Goal: Information Seeking & Learning: Learn about a topic

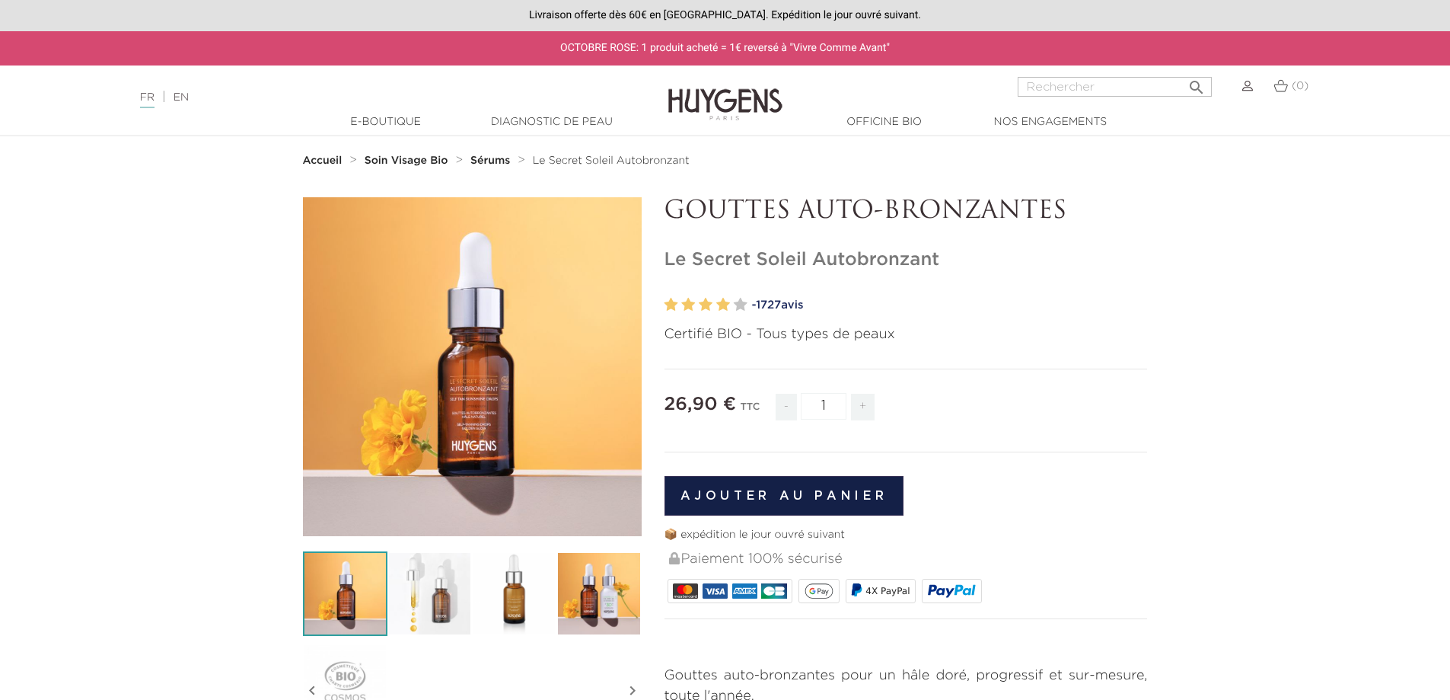
click at [439, 585] on img at bounding box center [430, 593] width 85 height 85
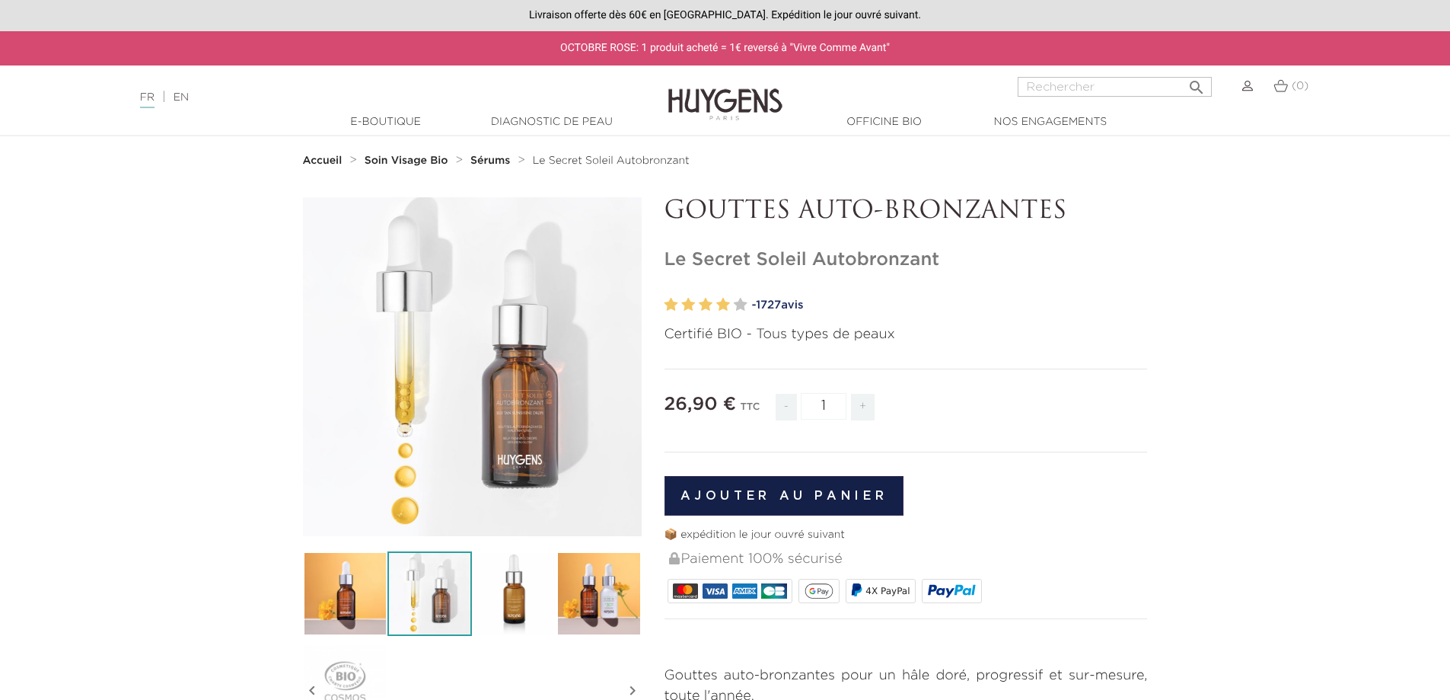
click at [521, 600] on img at bounding box center [514, 593] width 85 height 85
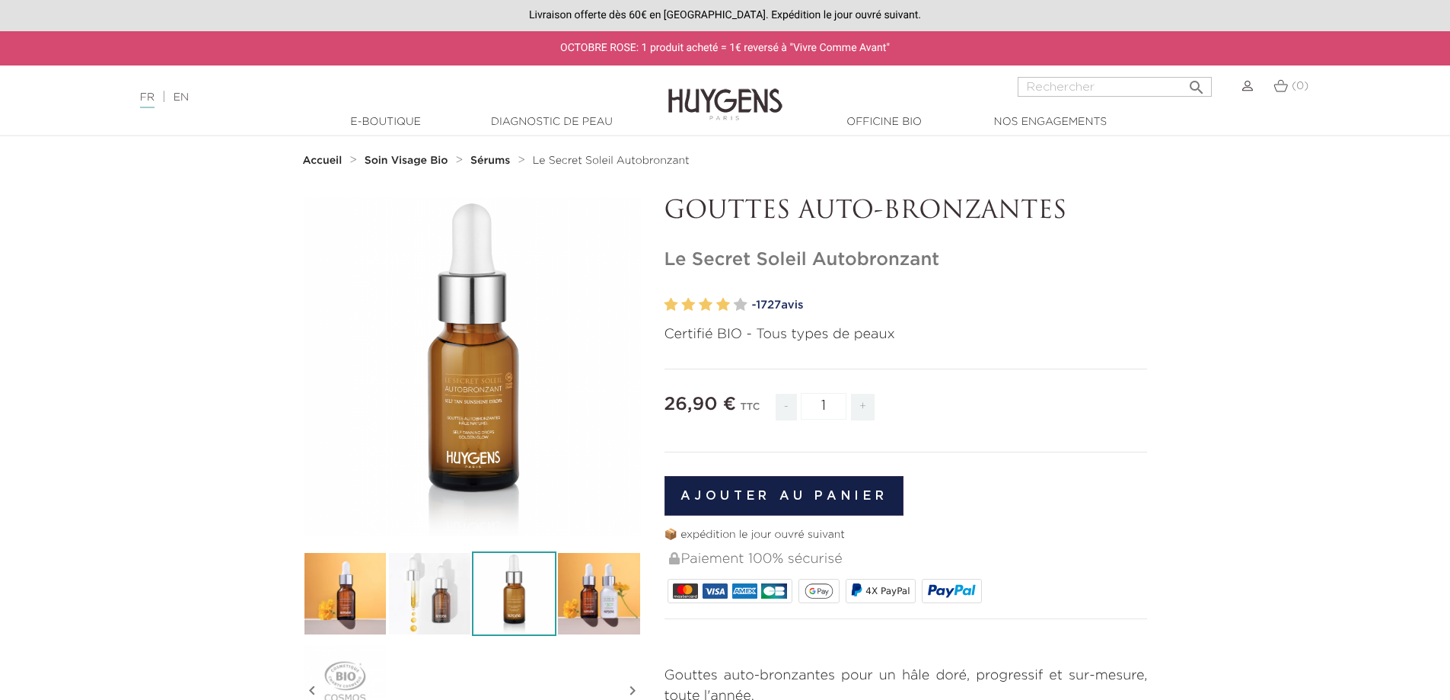
click at [587, 592] on img at bounding box center [599, 593] width 85 height 85
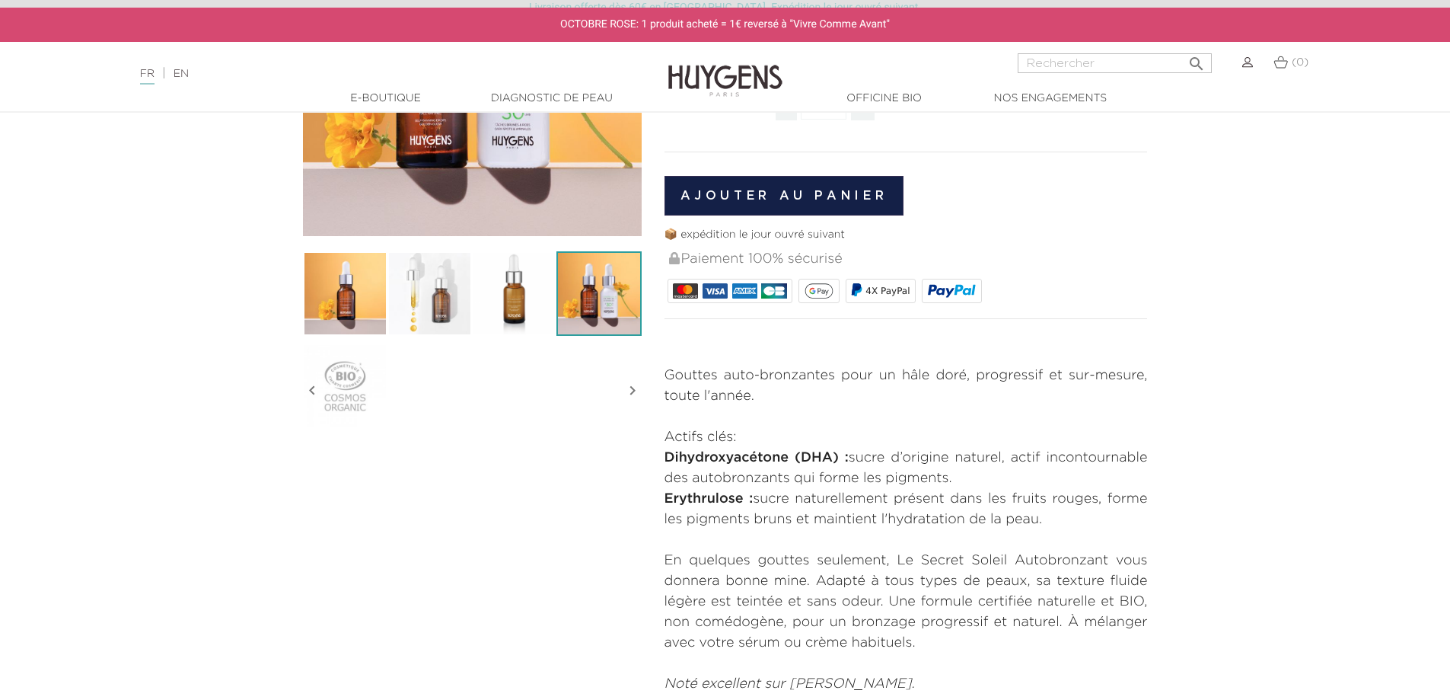
scroll to position [305, 0]
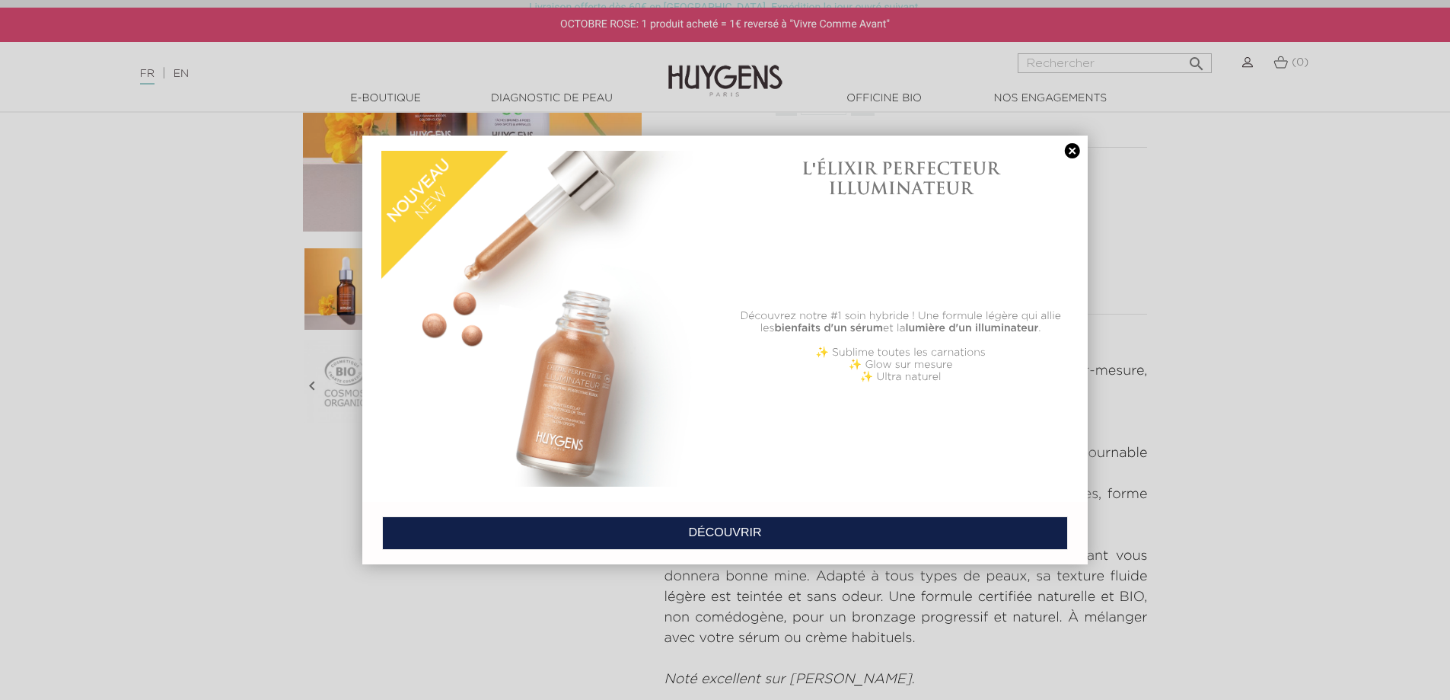
click at [1070, 149] on link at bounding box center [1072, 151] width 21 height 16
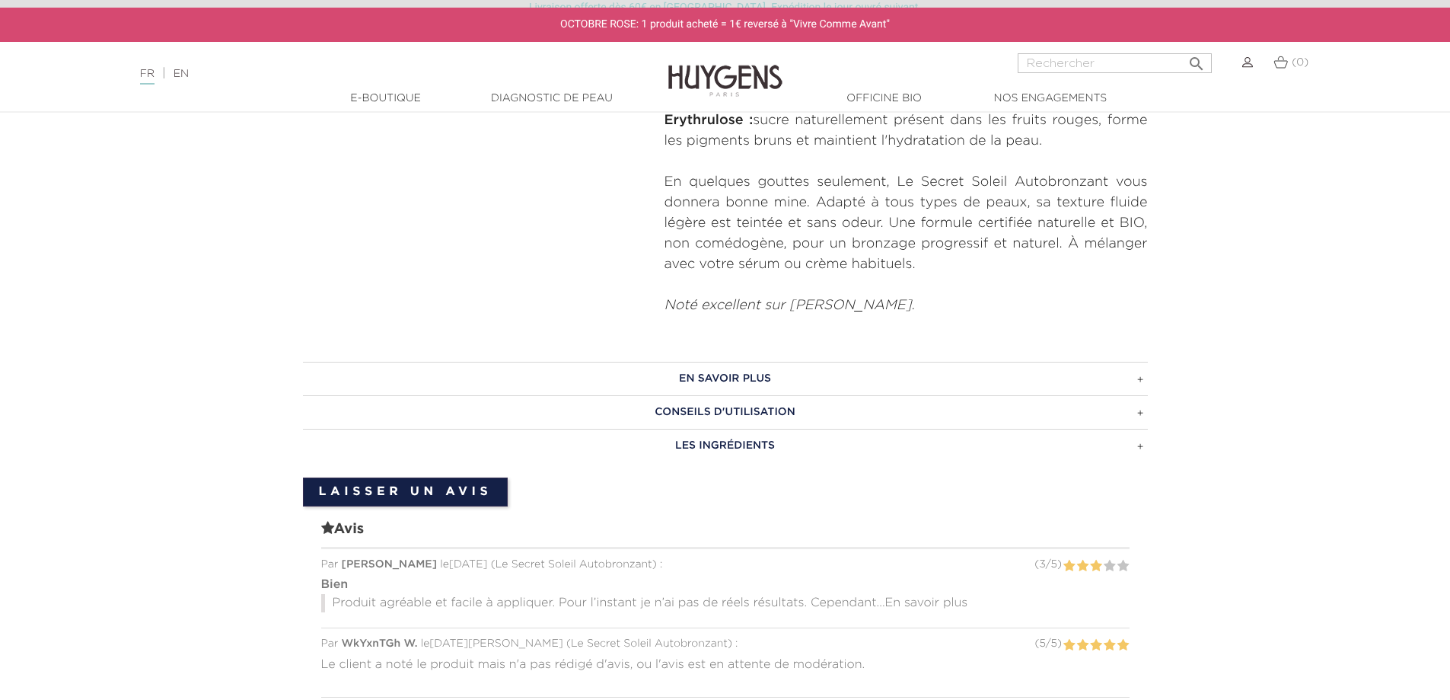
scroll to position [685, 0]
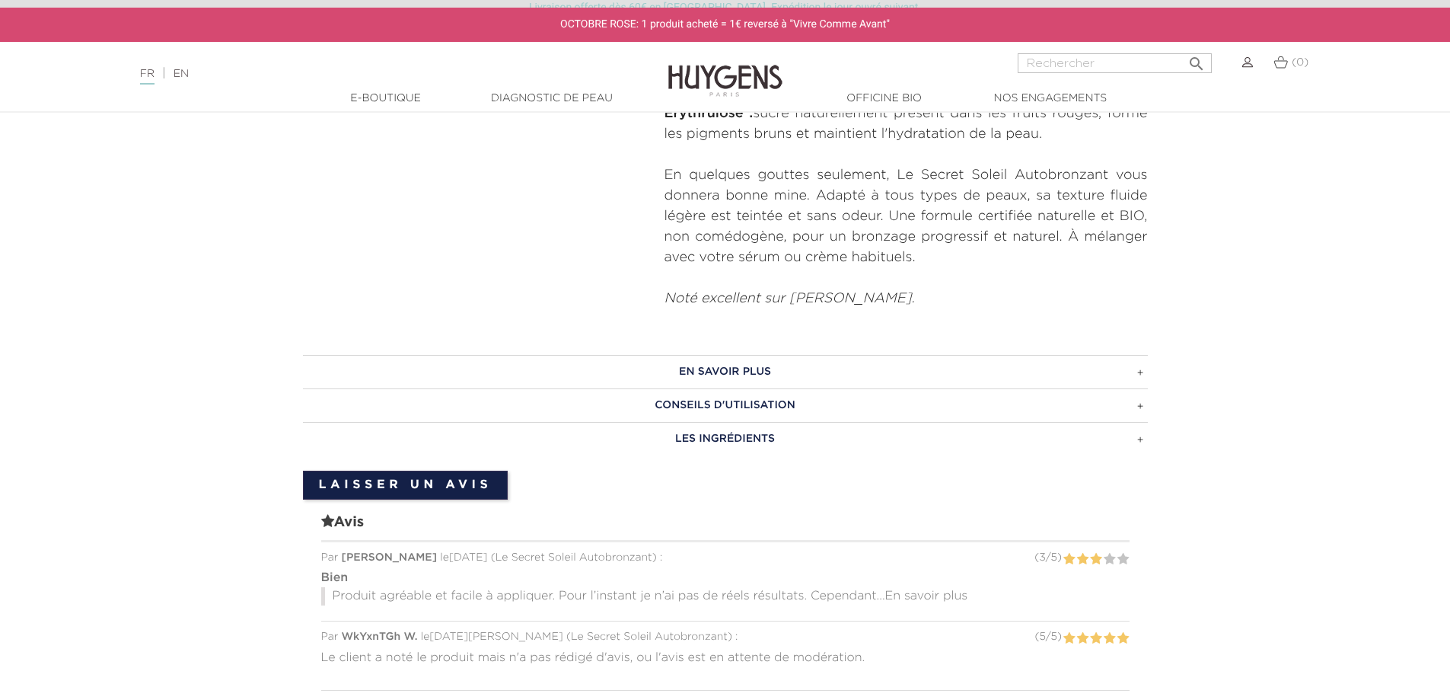
click at [1138, 368] on h3 "EN SAVOIR PLUS" at bounding box center [725, 372] width 845 height 34
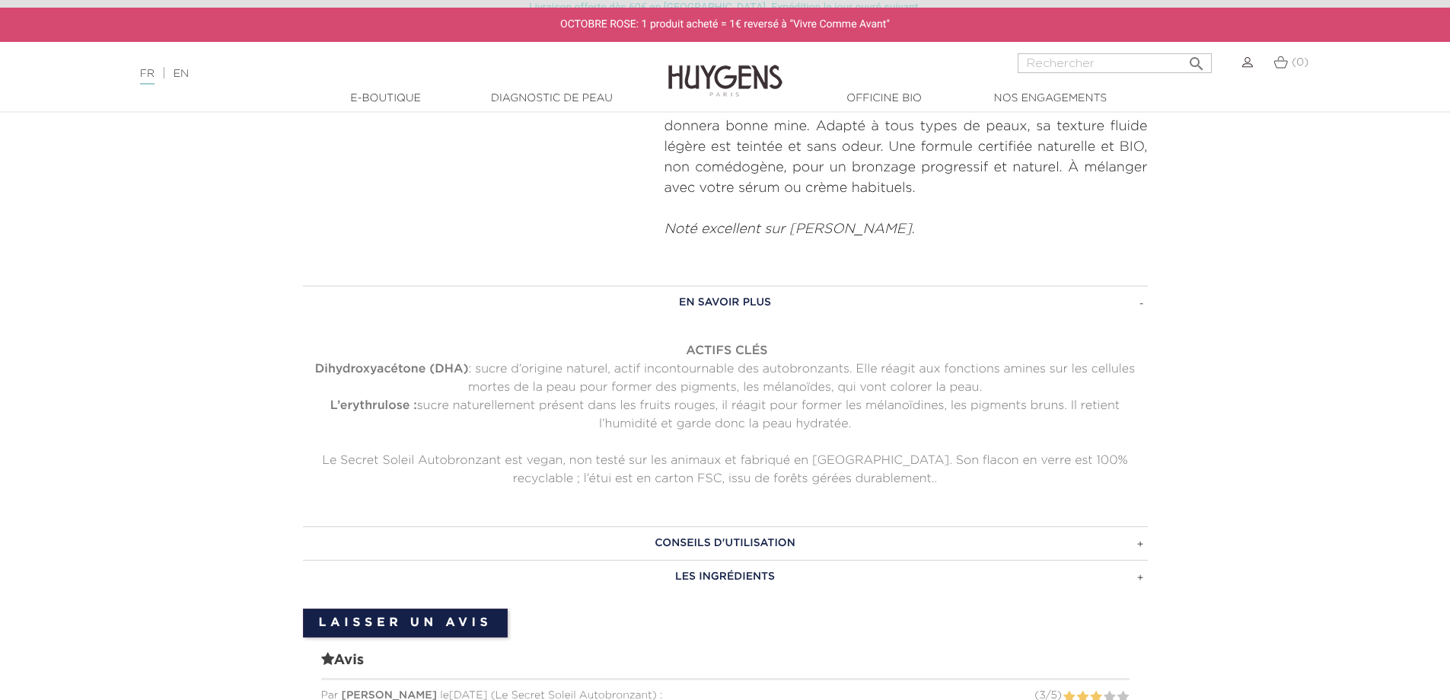
scroll to position [761, 0]
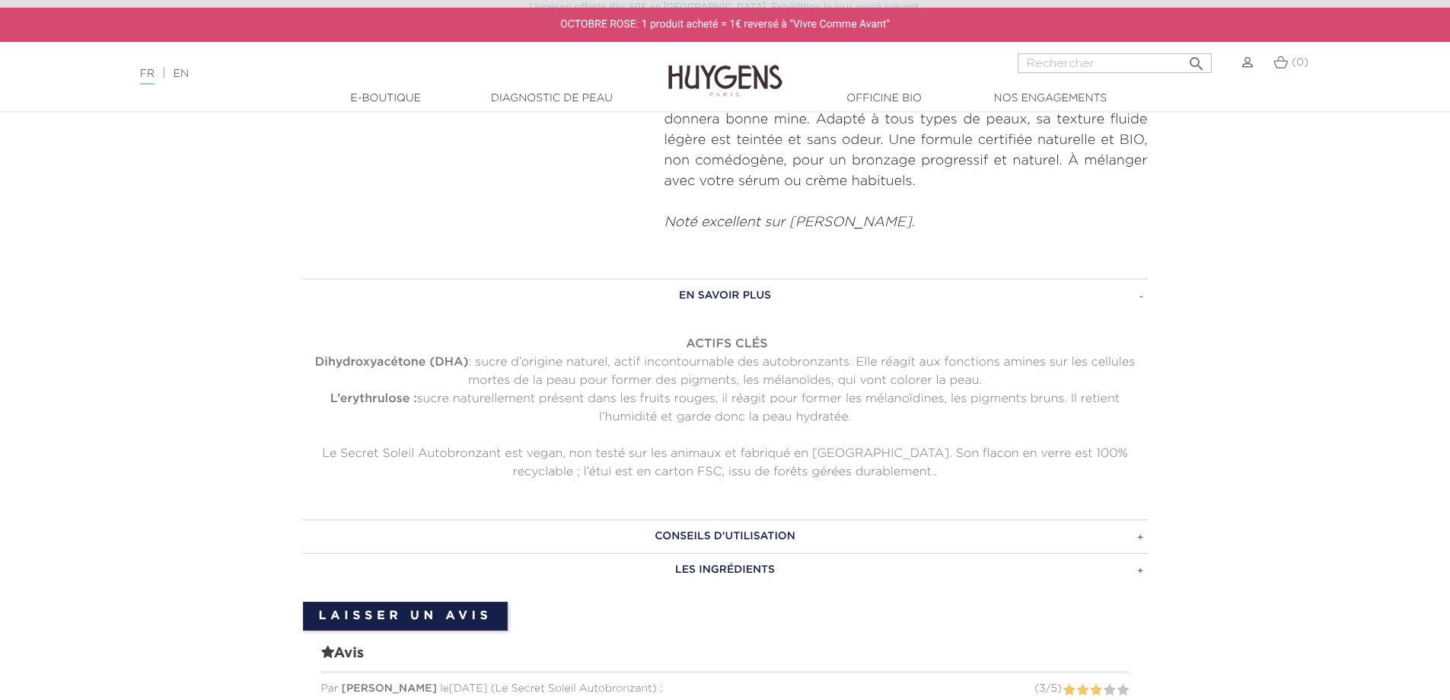
click at [1143, 538] on h3 "CONSEILS D'UTILISATION" at bounding box center [725, 536] width 845 height 34
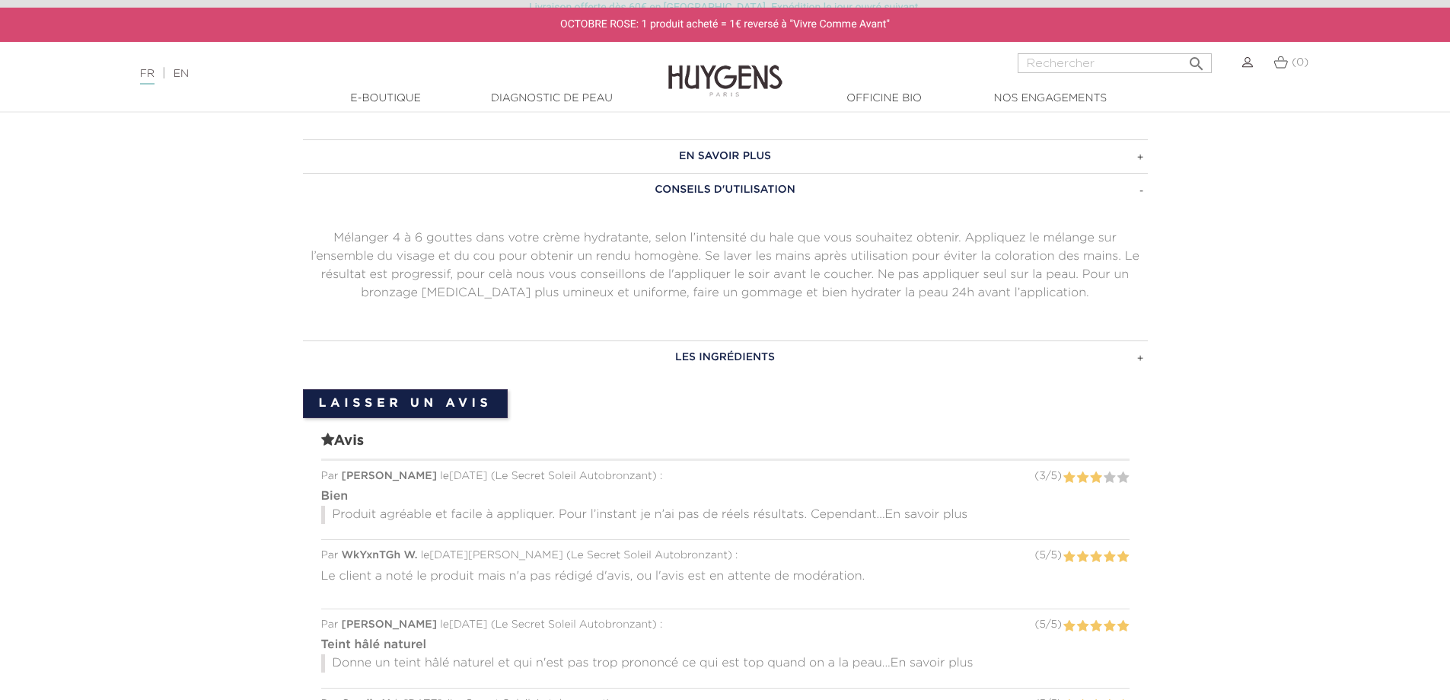
scroll to position [914, 0]
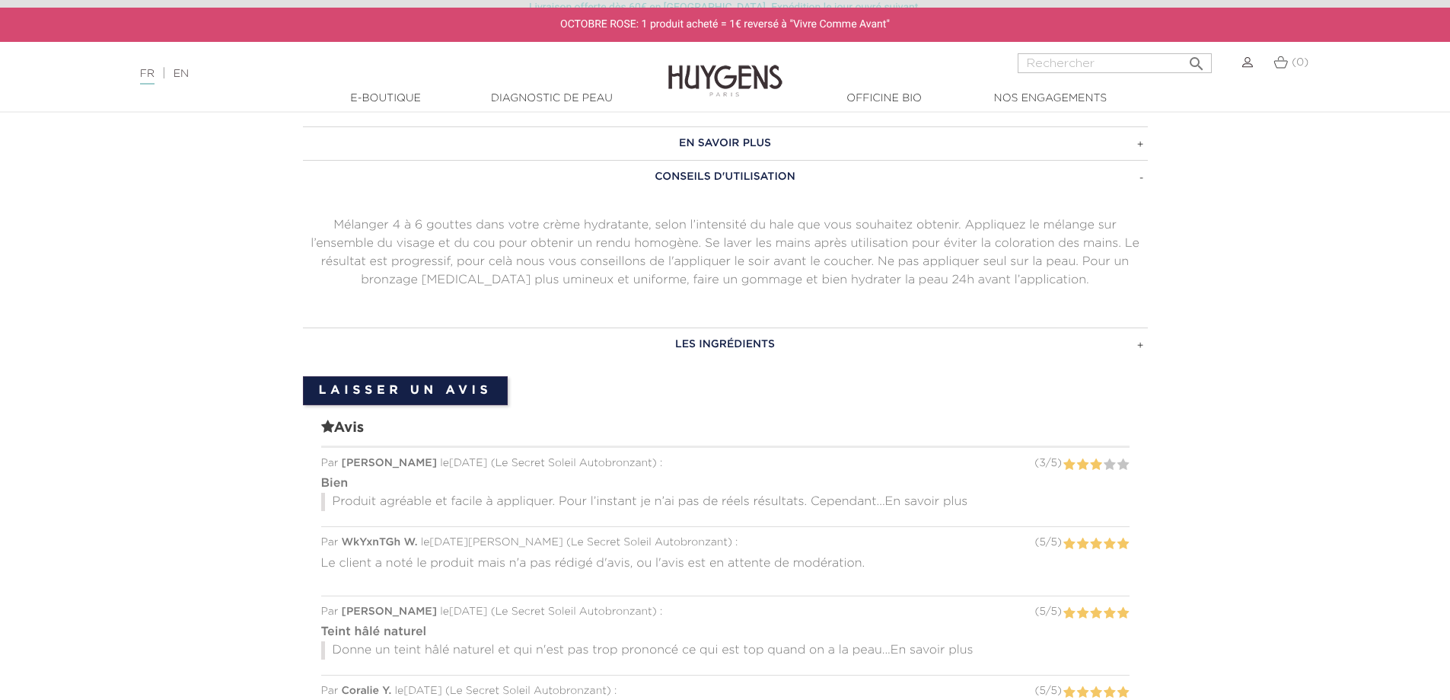
click at [1137, 339] on h3 "LES INGRÉDIENTS" at bounding box center [725, 344] width 845 height 34
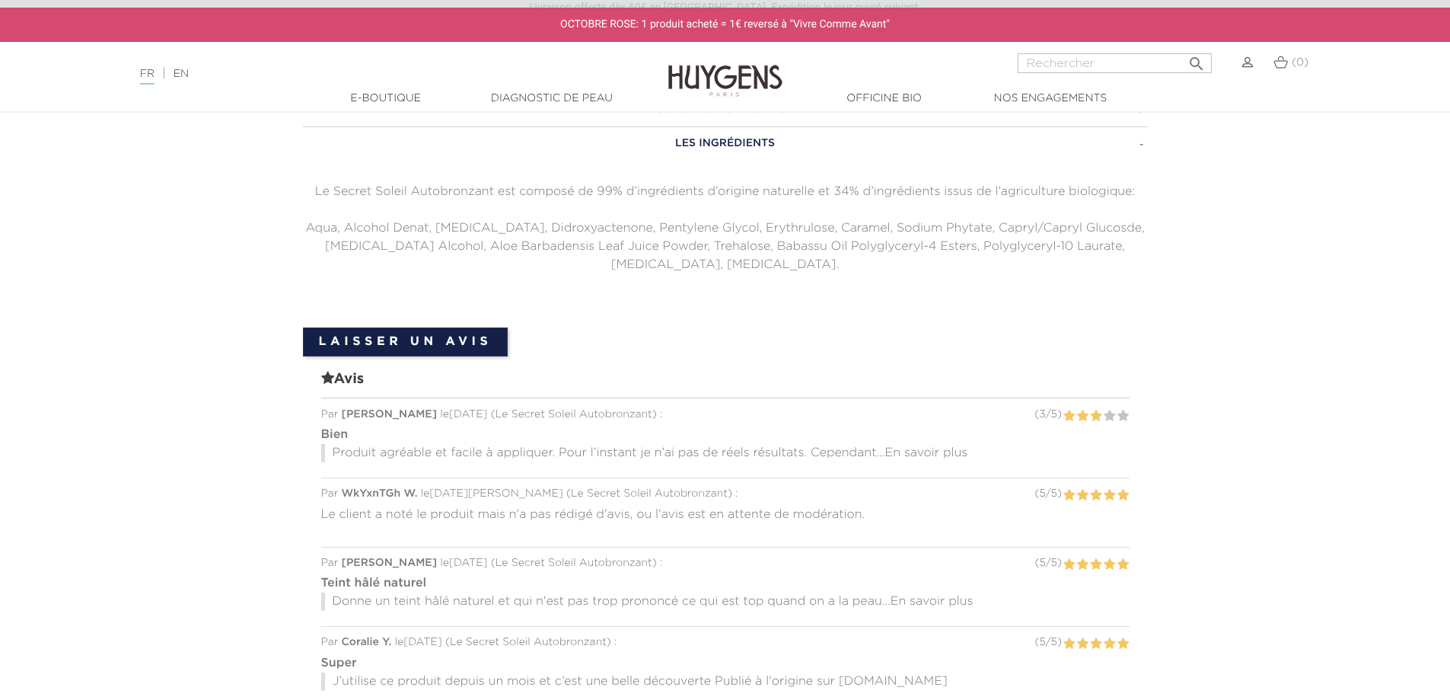
scroll to position [990, 0]
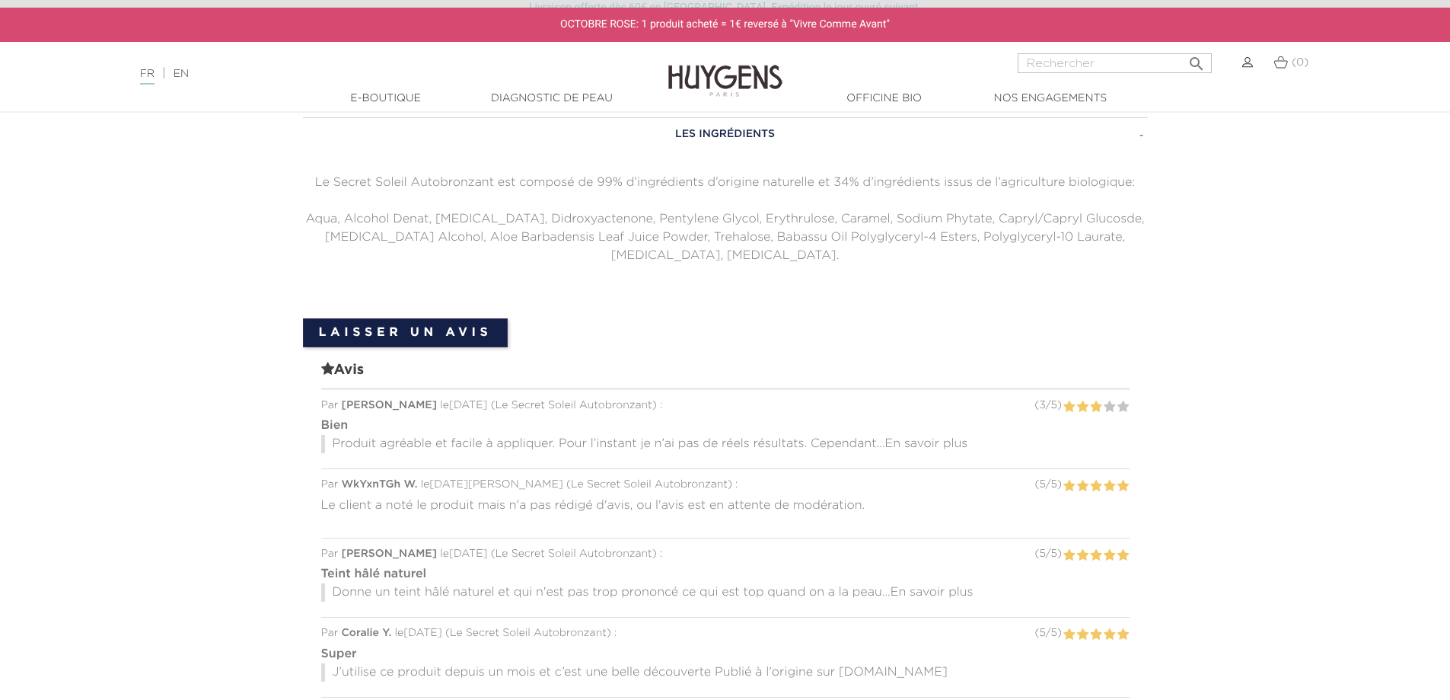
click at [936, 438] on span "En savoir plus" at bounding box center [926, 444] width 83 height 12
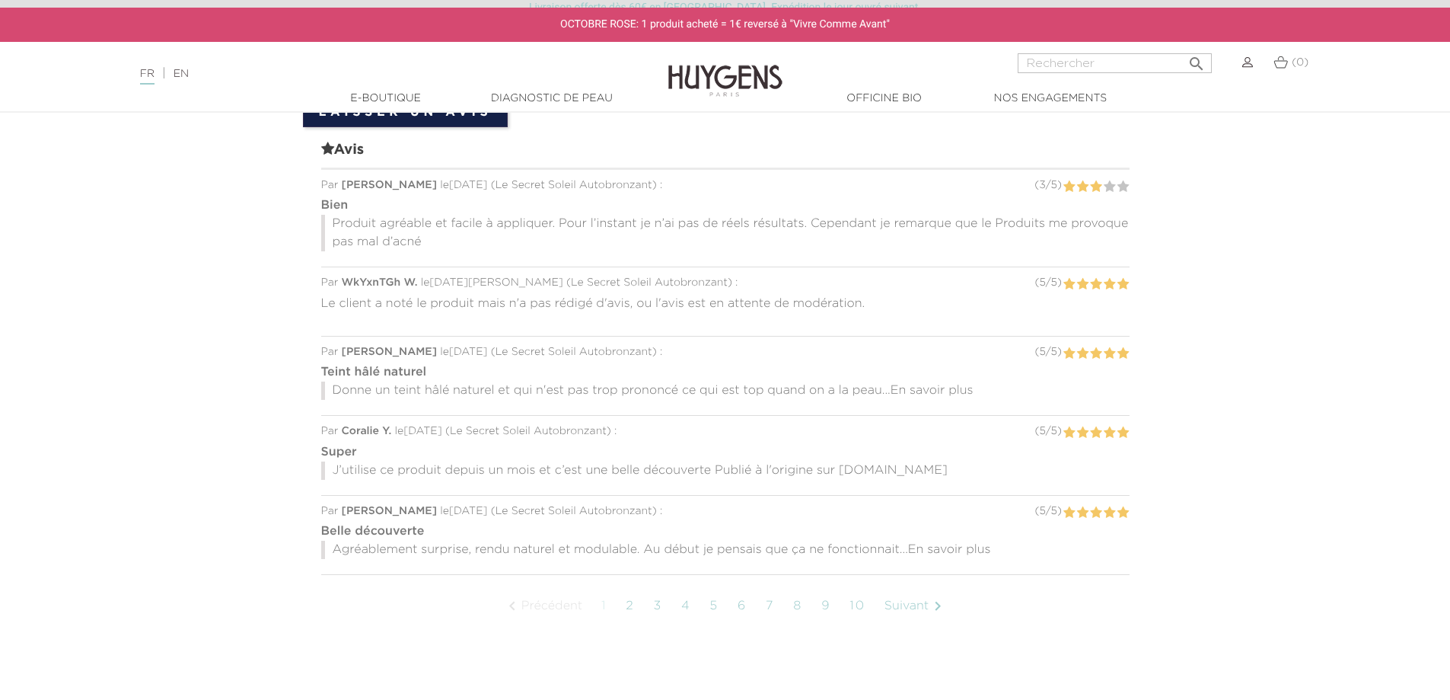
scroll to position [1218, 0]
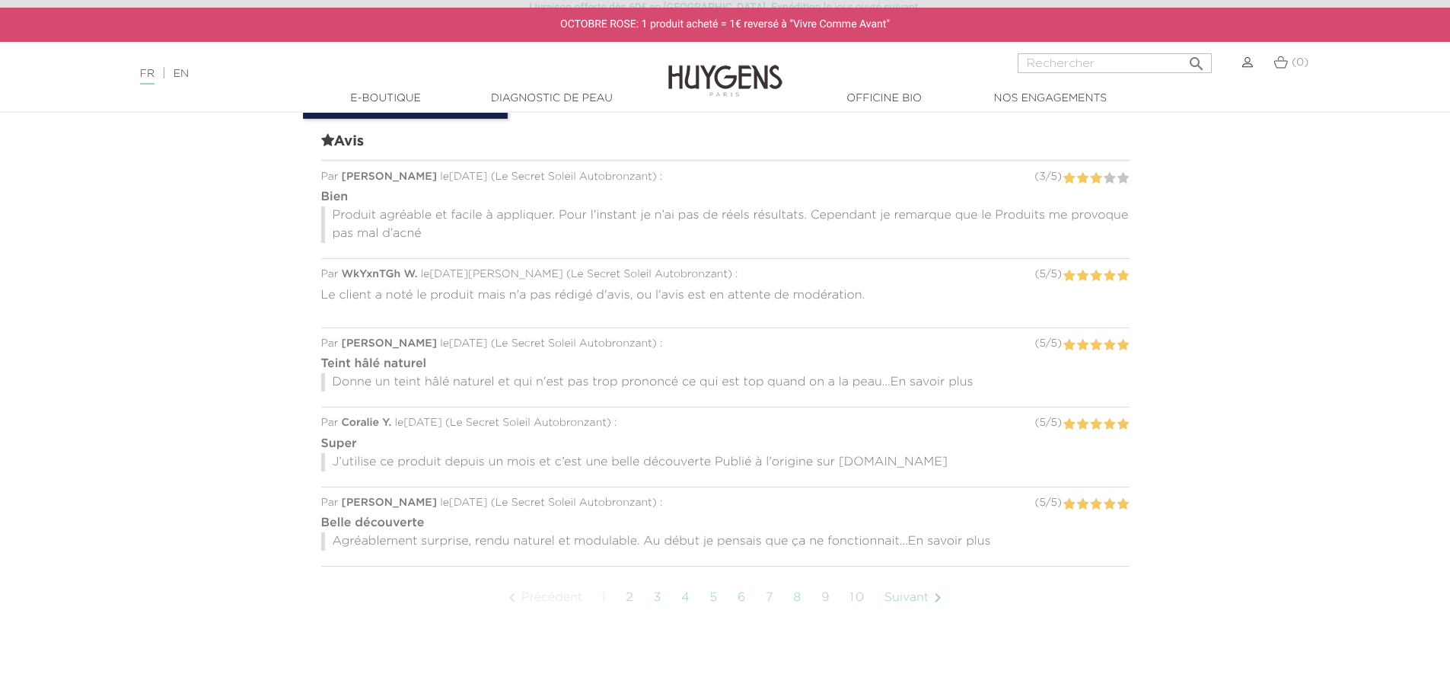
click at [959, 535] on span "En savoir plus" at bounding box center [949, 541] width 83 height 12
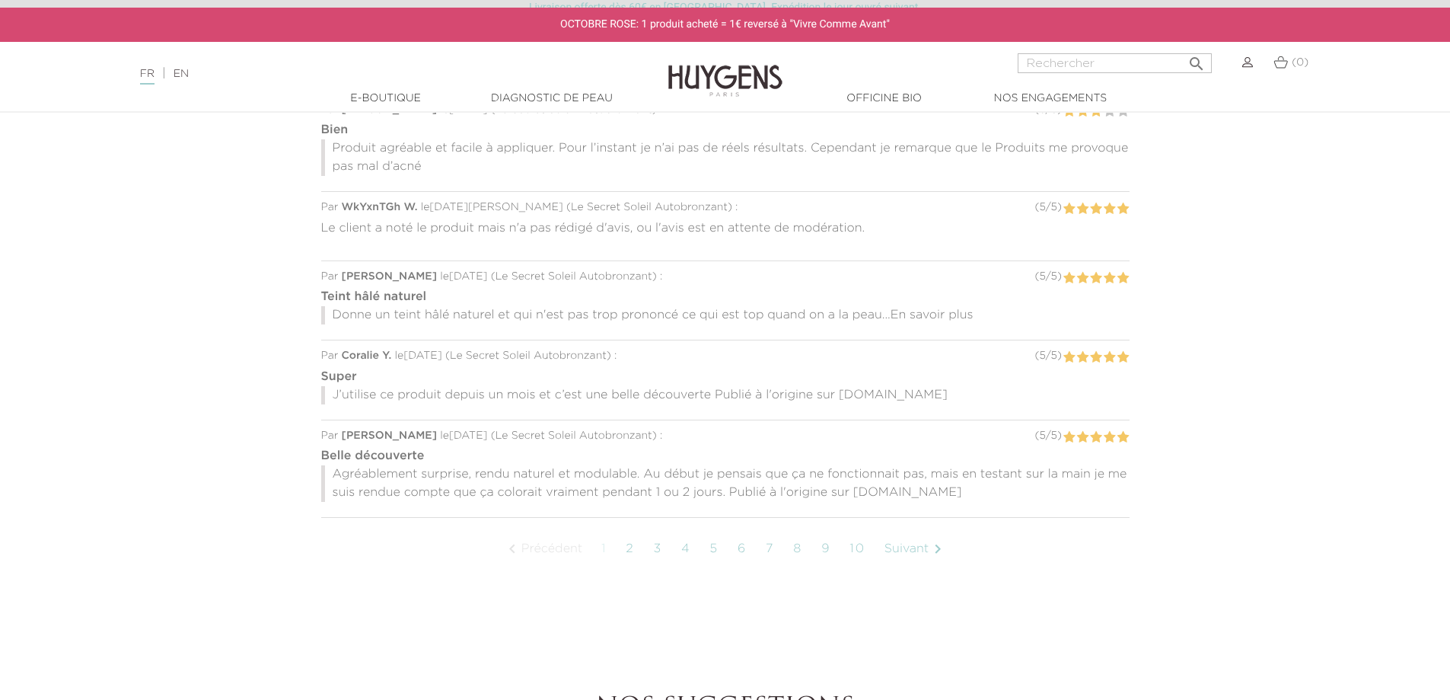
scroll to position [1294, 0]
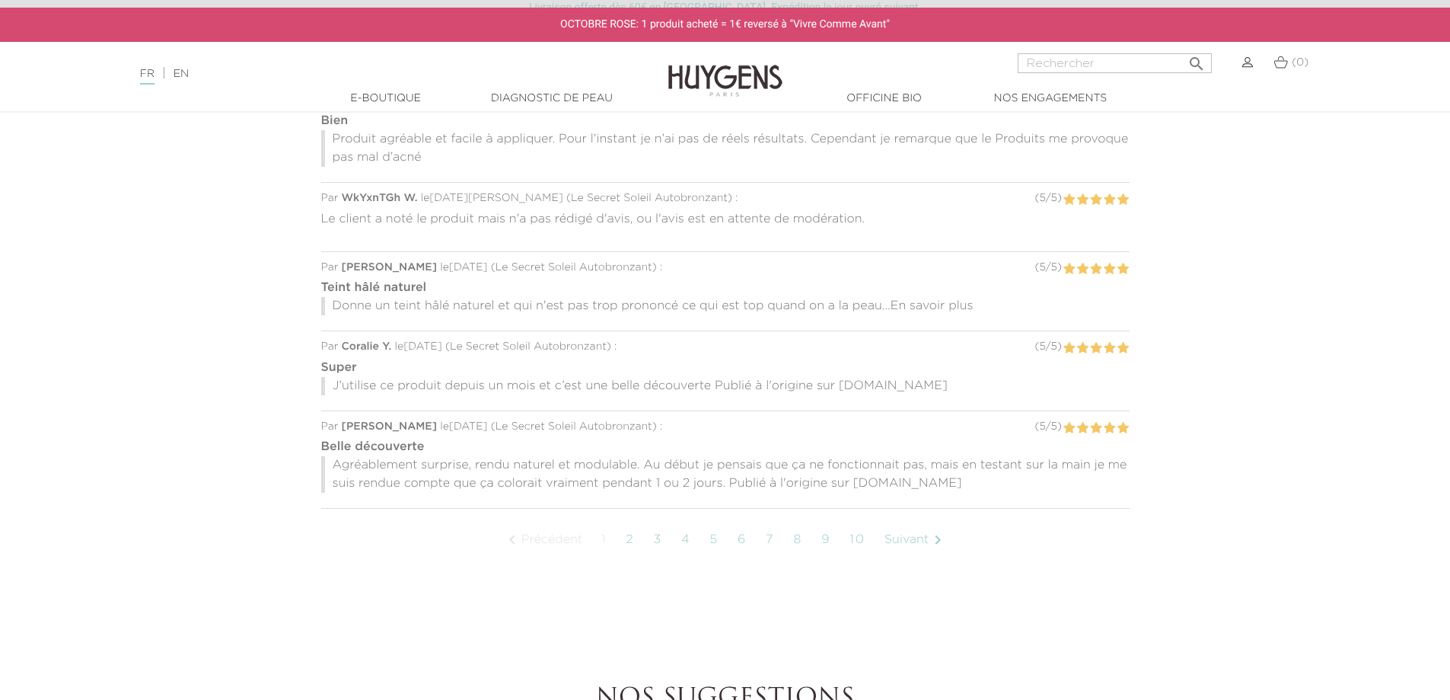
click at [908, 521] on link "Suivant " at bounding box center [916, 540] width 78 height 38
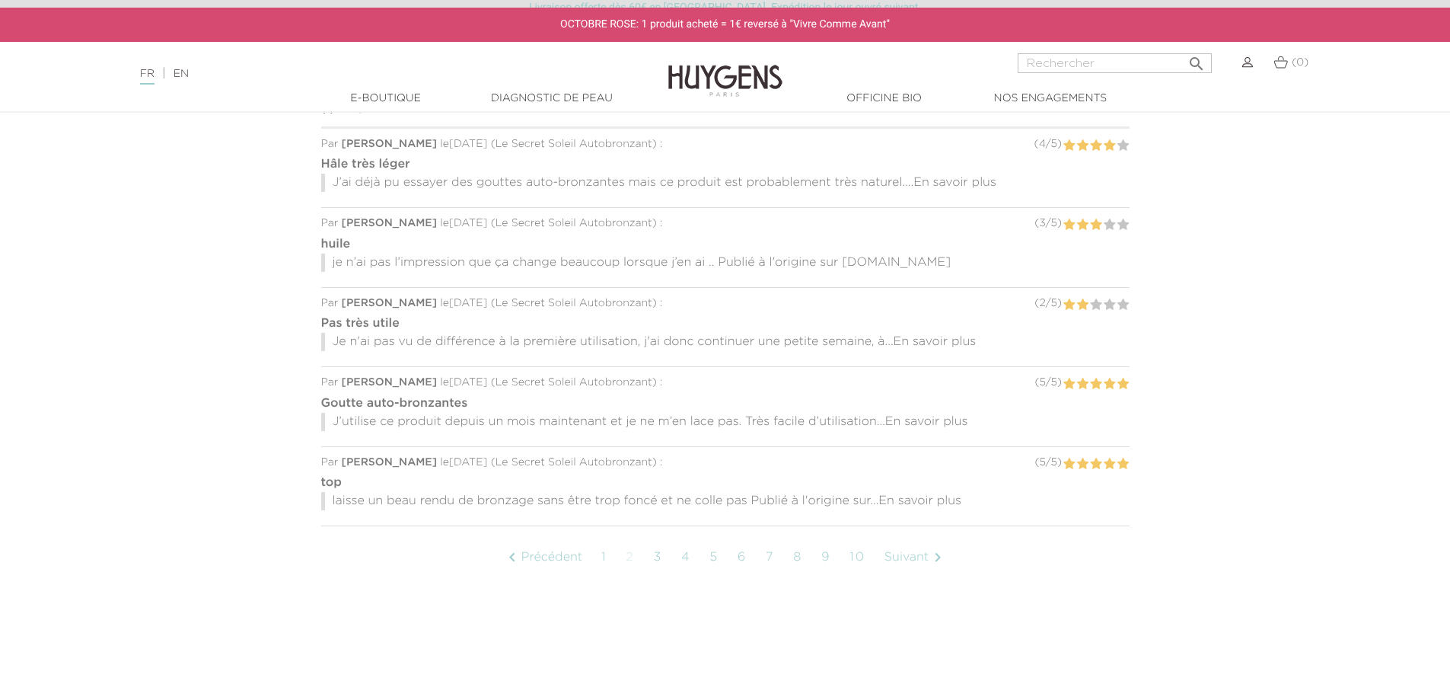
click at [958, 179] on span "En savoir plus" at bounding box center [955, 183] width 83 height 12
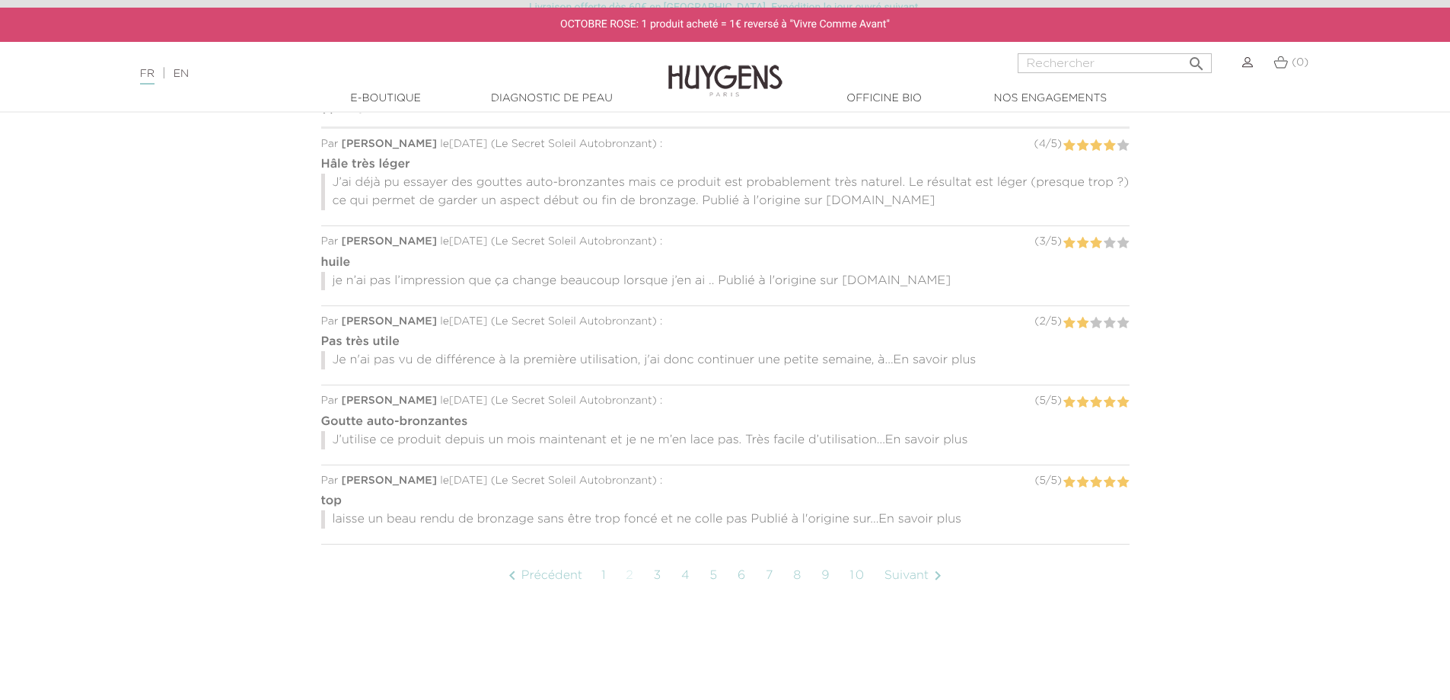
click at [936, 357] on span "En savoir plus" at bounding box center [935, 360] width 83 height 12
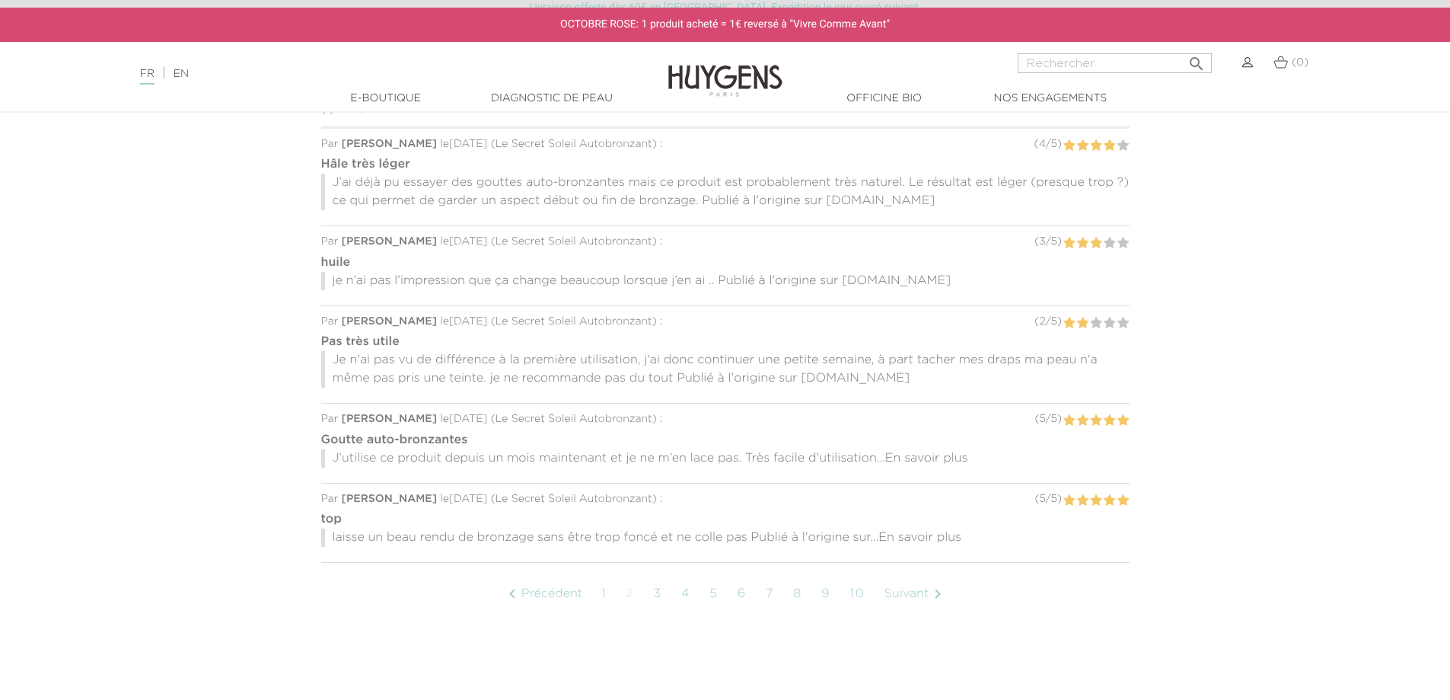
click at [923, 458] on span "En savoir plus" at bounding box center [926, 458] width 83 height 12
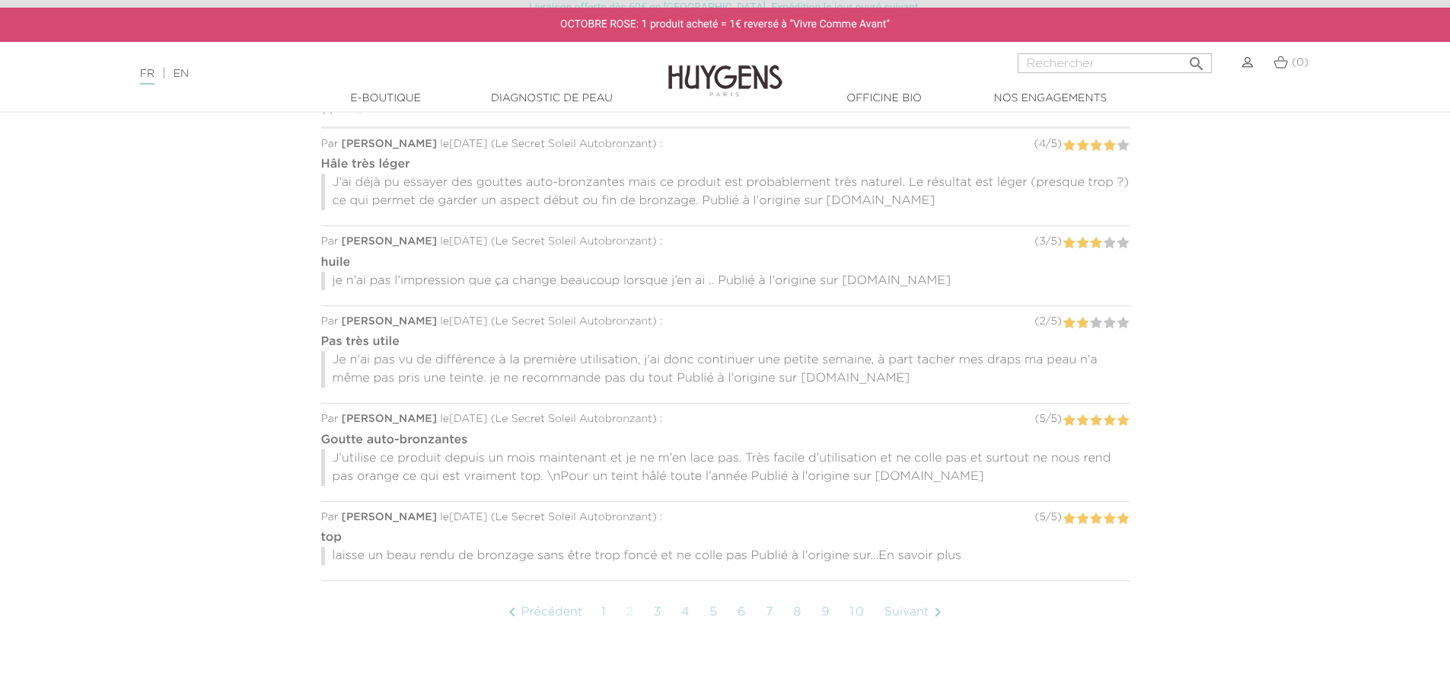
click at [917, 555] on span "En savoir plus" at bounding box center [920, 556] width 83 height 12
click at [921, 611] on link "Suivant " at bounding box center [916, 612] width 78 height 38
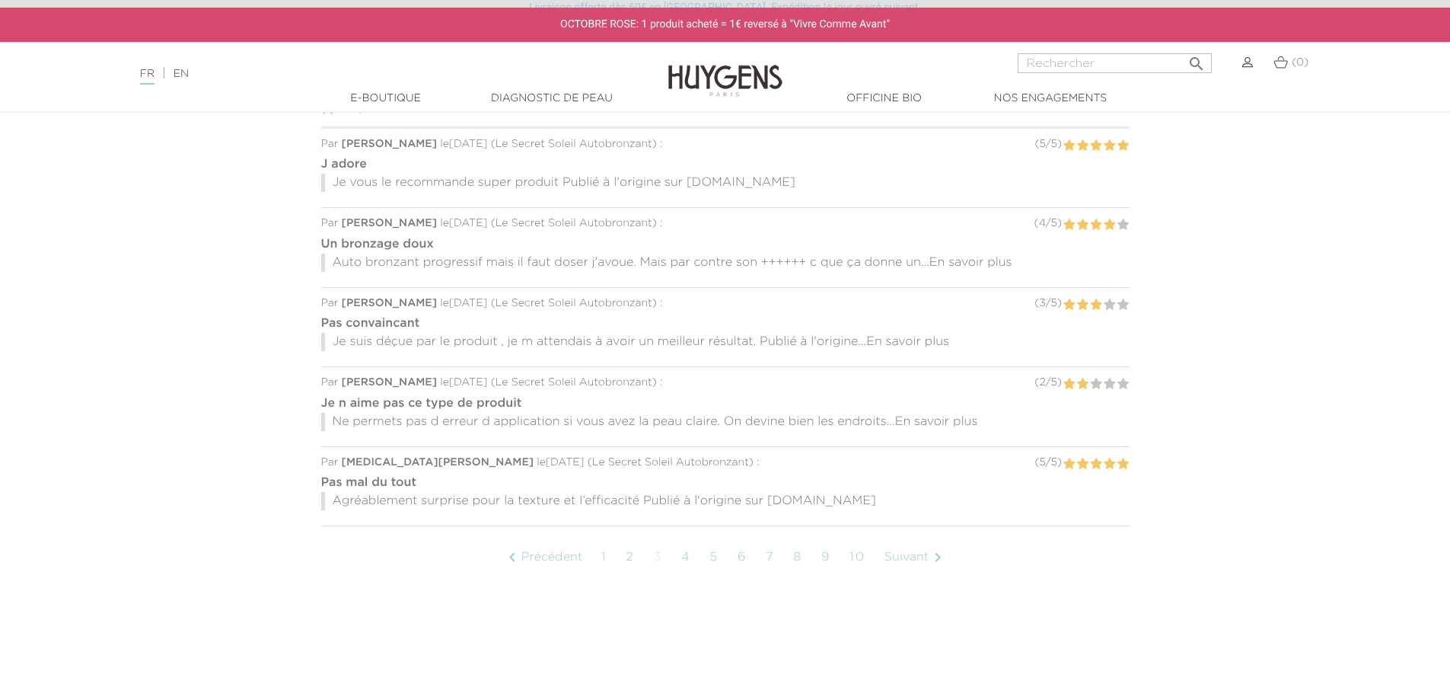
click at [975, 264] on span "En savoir plus" at bounding box center [971, 263] width 83 height 12
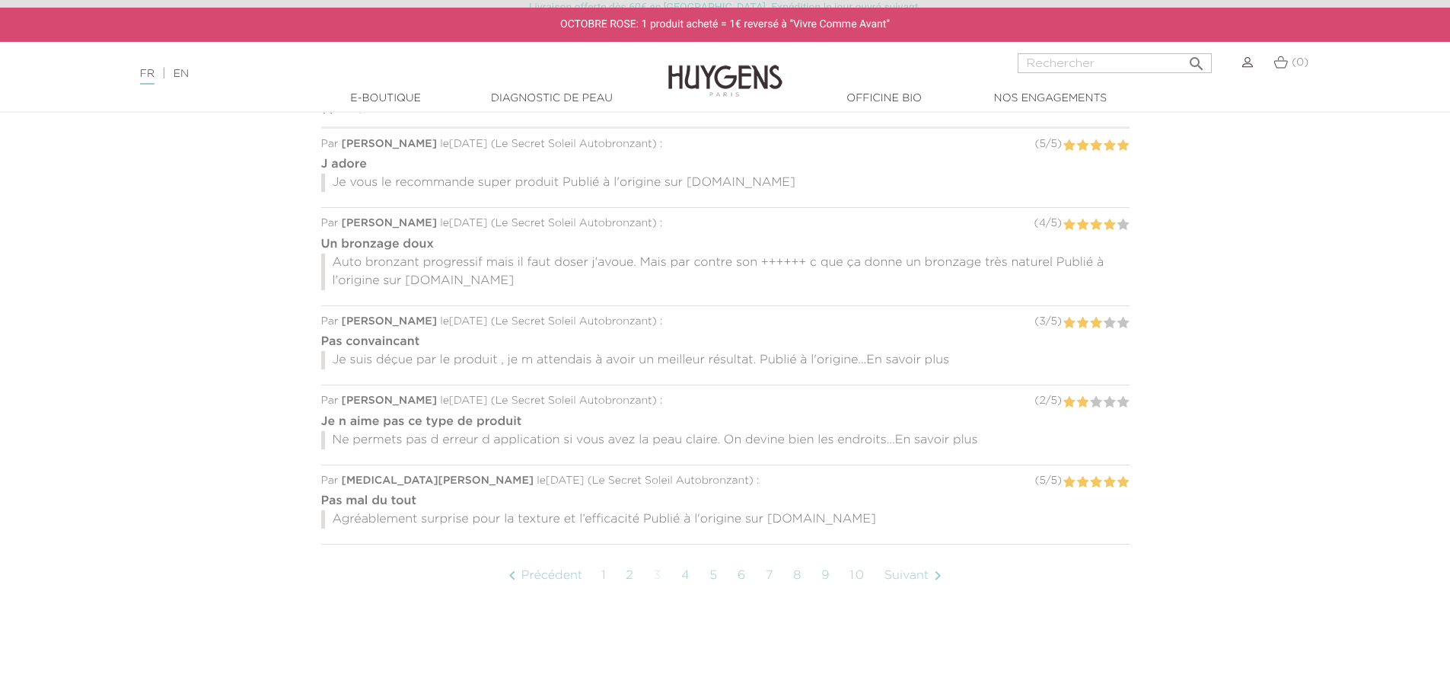
click at [921, 571] on link "Suivant " at bounding box center [916, 576] width 78 height 38
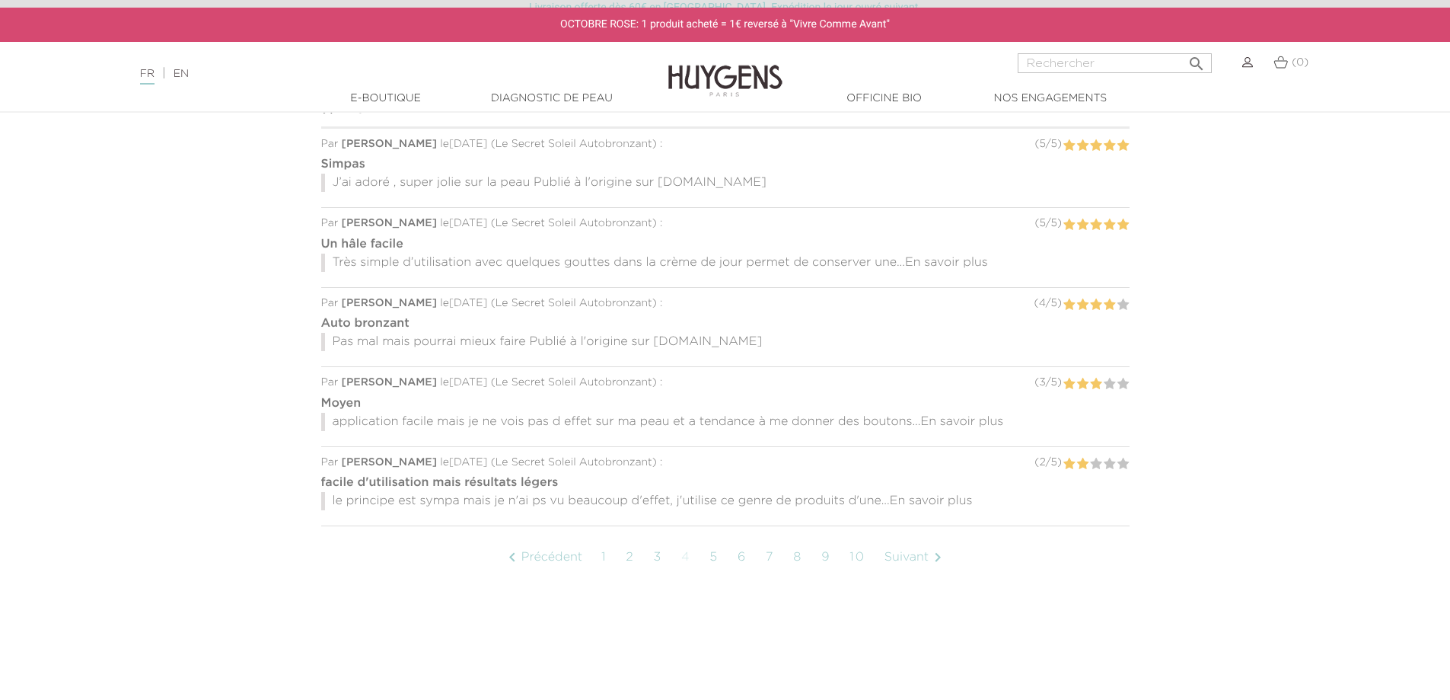
click at [922, 557] on link "Suivant " at bounding box center [916, 557] width 78 height 38
click at [916, 560] on link "Suivant " at bounding box center [916, 557] width 78 height 38
click at [910, 554] on link "Suivant " at bounding box center [904, 557] width 78 height 38
click at [916, 554] on link "Suivant " at bounding box center [905, 557] width 78 height 38
